Goal: Communication & Community: Answer question/provide support

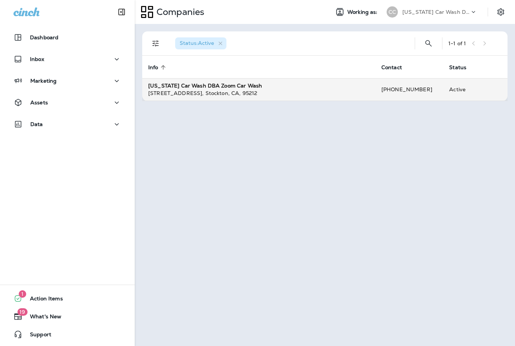
click at [224, 82] on strong "[US_STATE] Car Wash DBA Zoom Car Wash" at bounding box center [205, 85] width 114 height 7
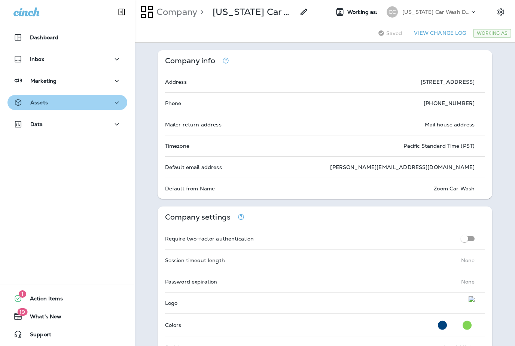
click at [50, 104] on div "Assets" at bounding box center [67, 102] width 108 height 9
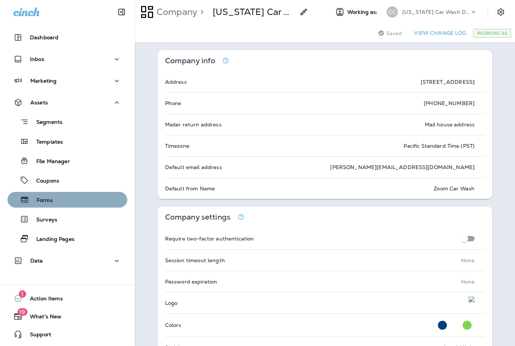
click at [52, 200] on p "Forms" at bounding box center [41, 200] width 24 height 7
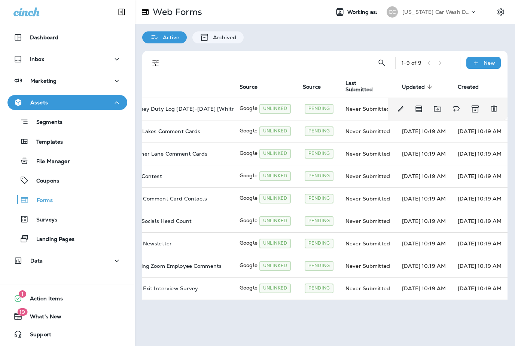
scroll to position [0, 61]
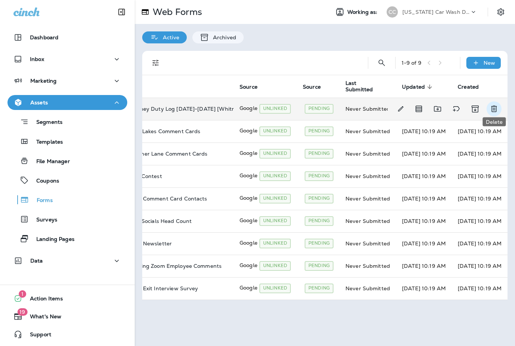
click at [495, 106] on icon "Delete" at bounding box center [494, 109] width 6 height 6
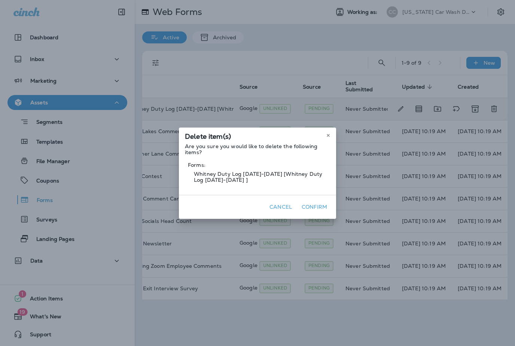
click at [319, 207] on button "Confirm" at bounding box center [314, 207] width 31 height 12
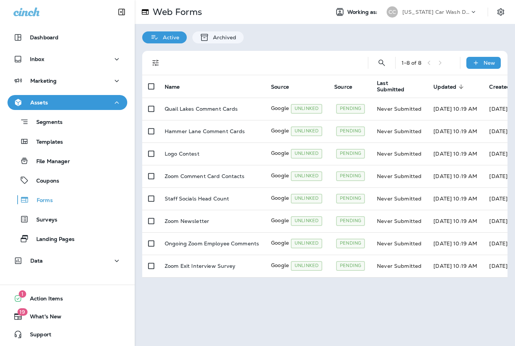
scroll to position [0, 0]
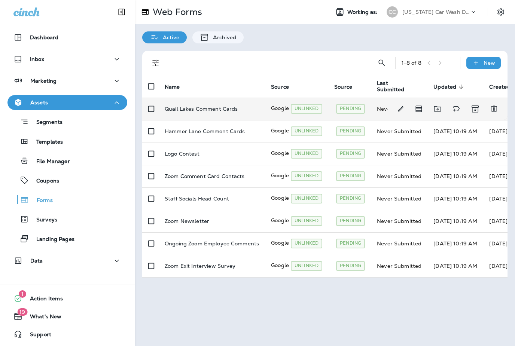
click at [186, 107] on p "Quail Lakes Comment Cards" at bounding box center [201, 109] width 73 height 6
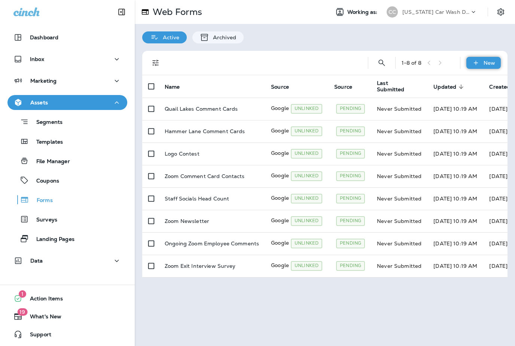
click at [474, 66] on icon at bounding box center [476, 62] width 8 height 7
click at [412, 40] on div "Active Archived" at bounding box center [325, 33] width 380 height 19
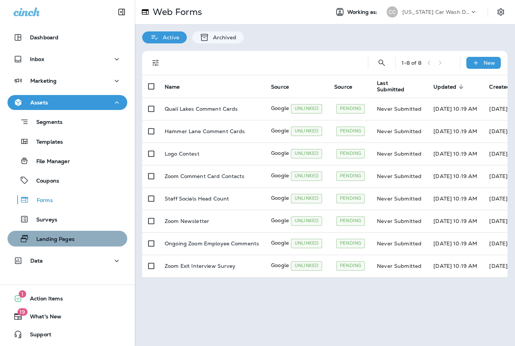
click at [54, 240] on p "Landing Pages" at bounding box center [52, 239] width 46 height 7
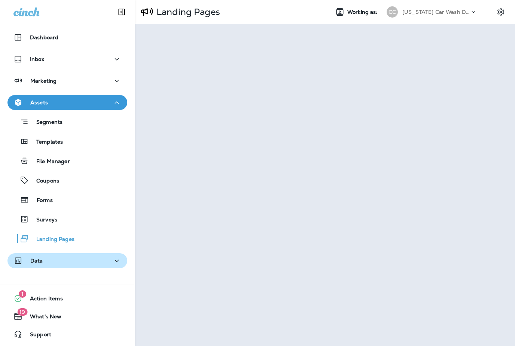
click at [41, 264] on p "Data" at bounding box center [36, 261] width 13 height 6
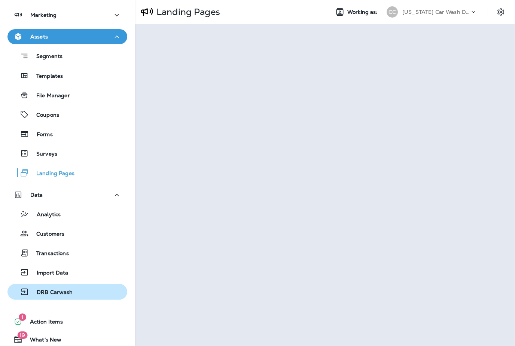
scroll to position [65, 0]
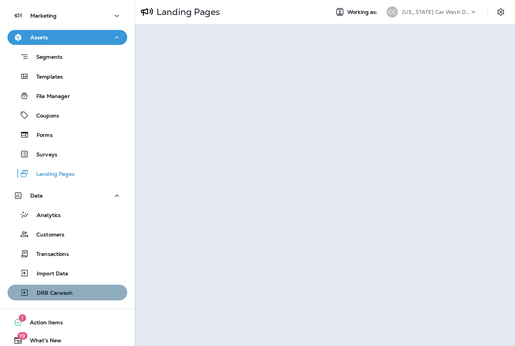
click at [55, 293] on p "DRB Carwash" at bounding box center [51, 293] width 44 height 7
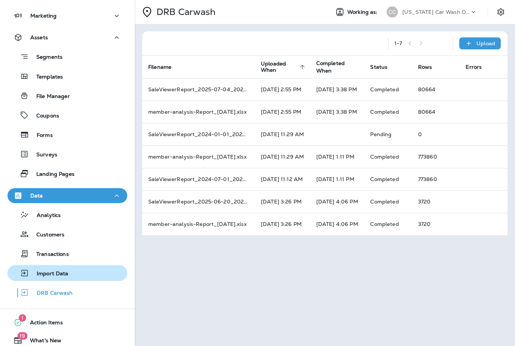
click at [61, 276] on p "Import Data" at bounding box center [48, 274] width 39 height 7
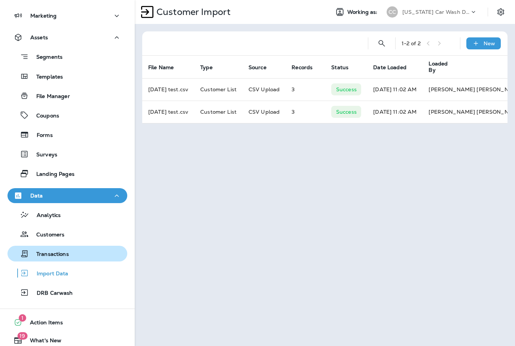
click at [61, 253] on p "Transactions" at bounding box center [49, 254] width 40 height 7
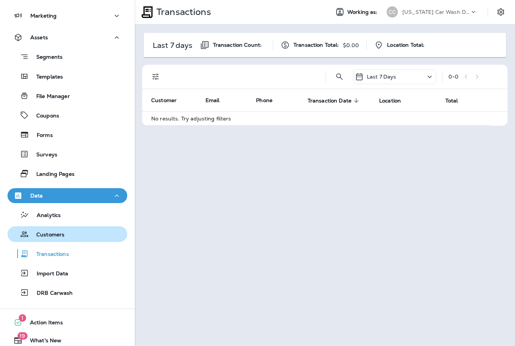
click at [63, 237] on p "Customers" at bounding box center [47, 235] width 36 height 7
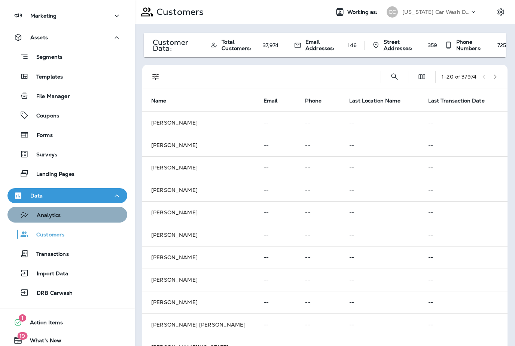
click at [64, 215] on div "Analytics" at bounding box center [67, 214] width 114 height 11
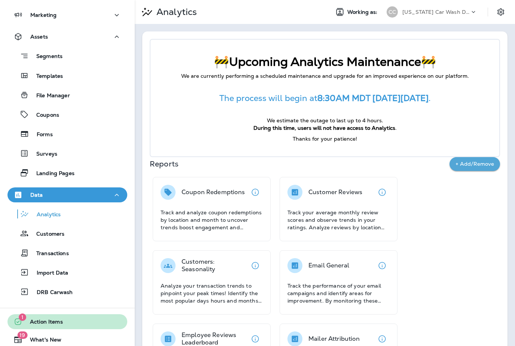
scroll to position [65, 0]
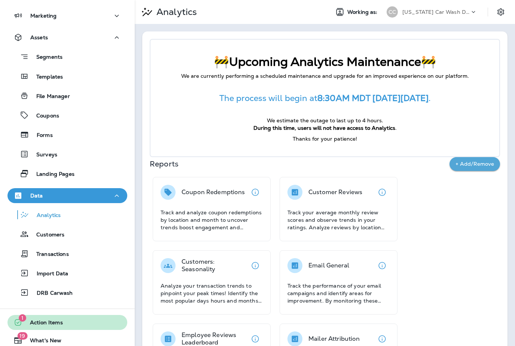
click at [45, 325] on span "Action Items" at bounding box center [42, 324] width 40 height 9
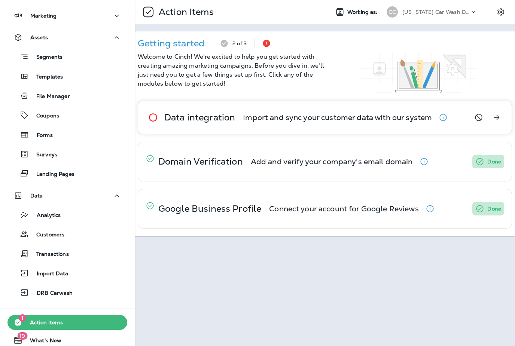
click at [341, 115] on p "Import and sync your customer data with our system" at bounding box center [337, 118] width 189 height 6
click at [307, 126] on div "Data integration Import and sync your customer data with our system" at bounding box center [298, 117] width 320 height 33
click at [192, 115] on p "Data integration" at bounding box center [199, 118] width 71 height 6
click at [497, 119] on icon "View details" at bounding box center [497, 118] width 6 height 6
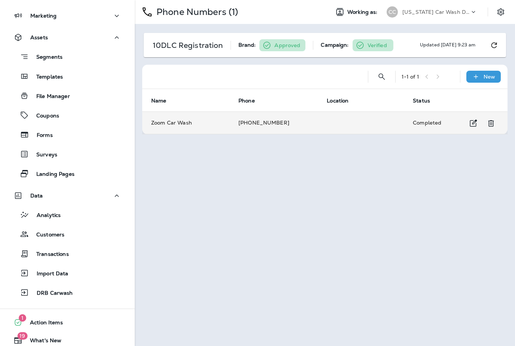
click at [302, 116] on td "[PHONE_NUMBER]" at bounding box center [273, 123] width 88 height 22
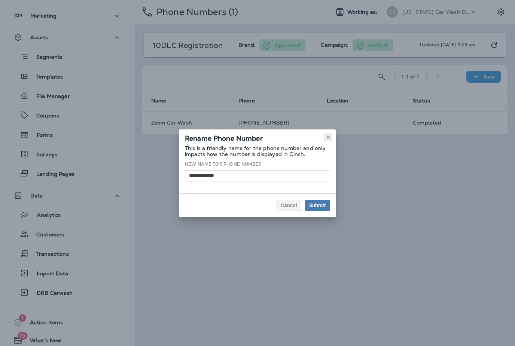
click at [330, 138] on icon at bounding box center [328, 137] width 4 height 4
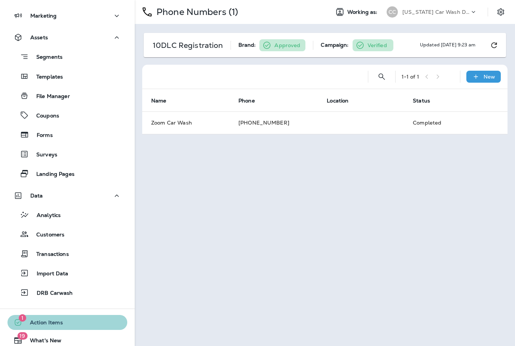
click at [47, 320] on span "Action Items" at bounding box center [42, 324] width 40 height 9
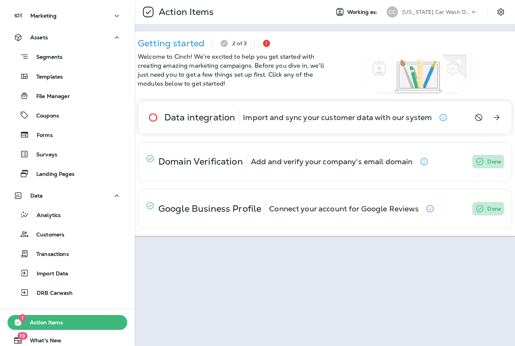
click at [444, 117] on icon "button" at bounding box center [443, 117] width 9 height 9
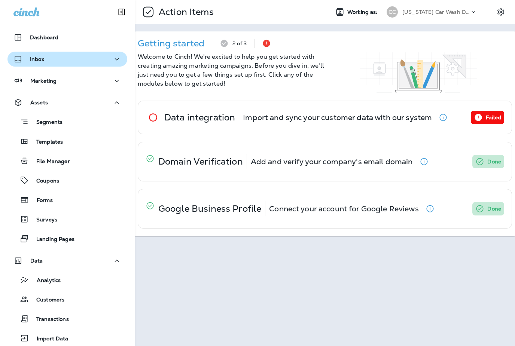
click at [63, 61] on div "Inbox" at bounding box center [67, 59] width 108 height 9
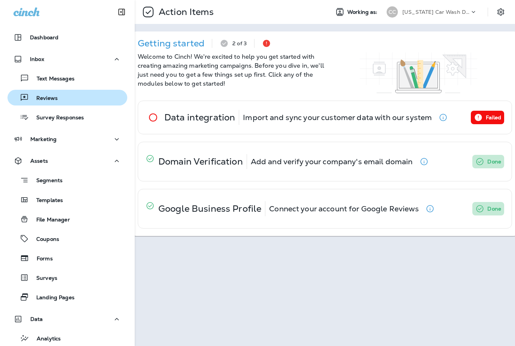
click at [55, 97] on p "Reviews" at bounding box center [43, 98] width 29 height 7
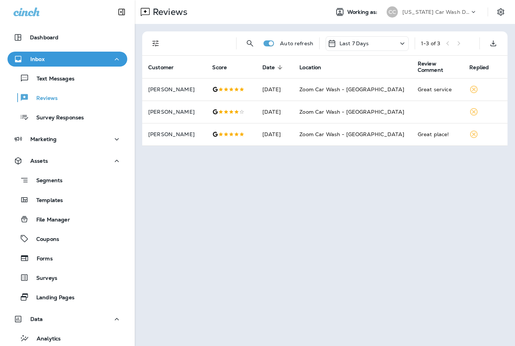
click at [390, 42] on div "Last 7 Days" at bounding box center [367, 43] width 83 height 15
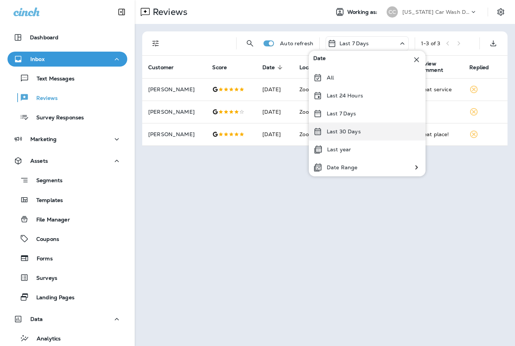
click at [358, 135] on p "Last 30 Days" at bounding box center [344, 132] width 34 height 6
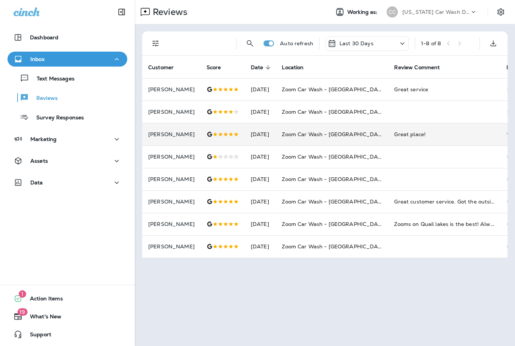
click at [506, 131] on icon at bounding box center [509, 134] width 7 height 7
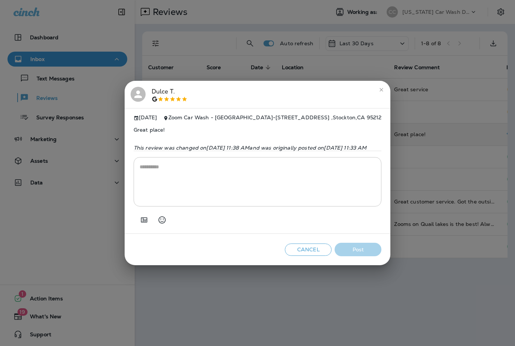
click at [281, 192] on textarea at bounding box center [258, 181] width 236 height 37
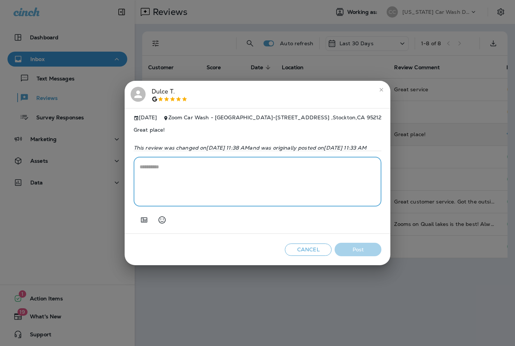
paste textarea "**********"
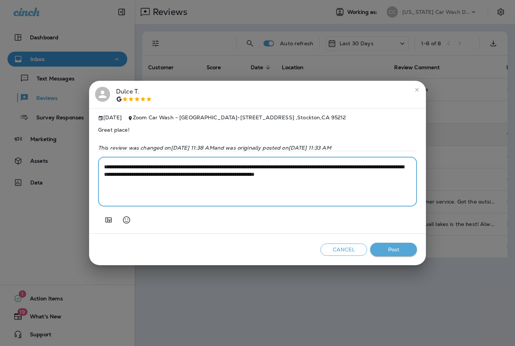
type textarea "**********"
click at [392, 255] on button "Post" at bounding box center [393, 250] width 47 height 14
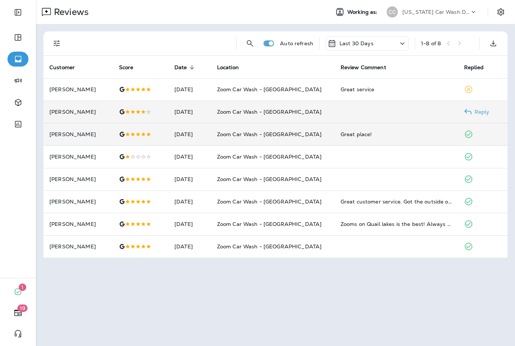
click at [476, 109] on p "Reply" at bounding box center [481, 112] width 18 height 6
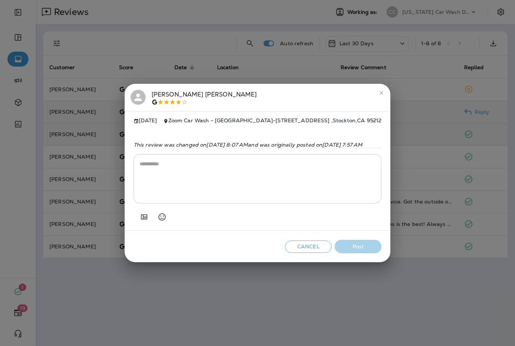
click at [275, 174] on textarea at bounding box center [258, 178] width 236 height 37
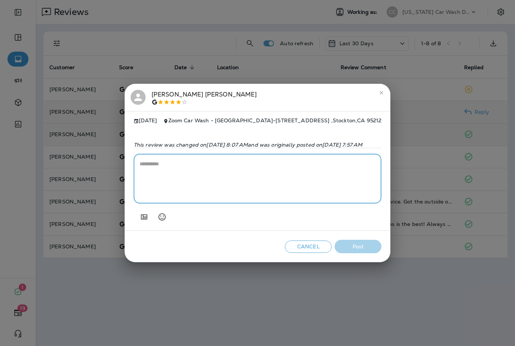
paste textarea "**********"
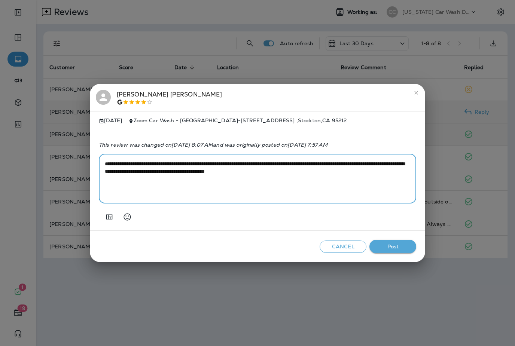
type textarea "**********"
click at [389, 251] on button "Post" at bounding box center [392, 247] width 47 height 14
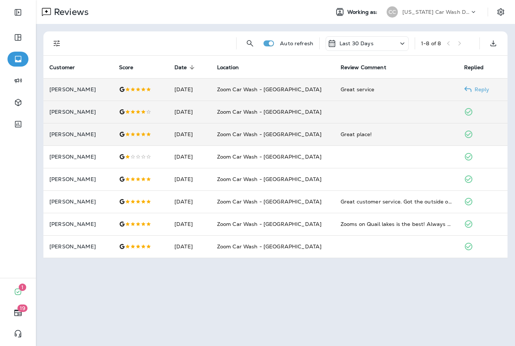
click at [469, 86] on use at bounding box center [468, 89] width 7 height 6
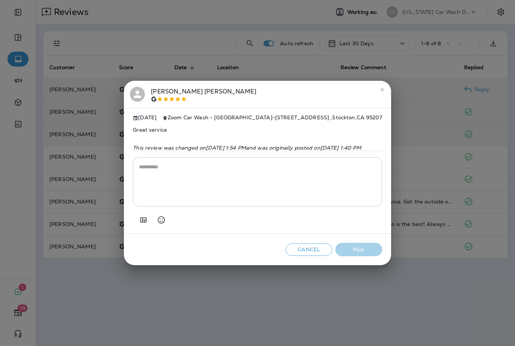
click at [297, 178] on textarea at bounding box center [257, 181] width 237 height 37
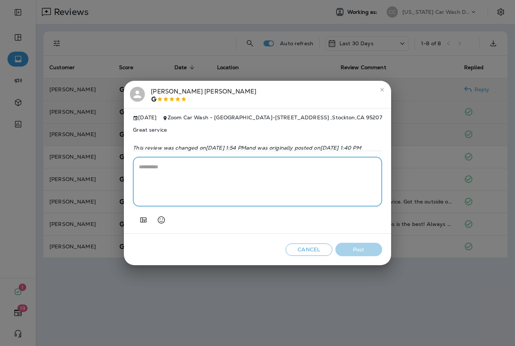
paste textarea "**********"
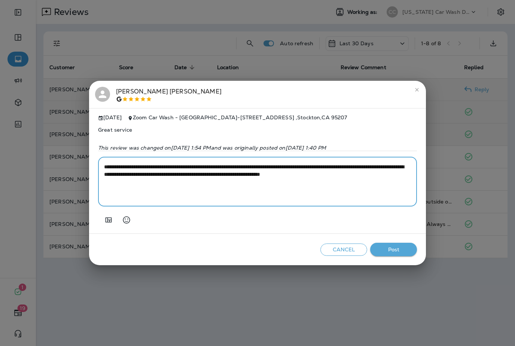
type textarea "**********"
click at [389, 252] on button "Post" at bounding box center [393, 250] width 47 height 14
